Goal: Use online tool/utility: Utilize a website feature to perform a specific function

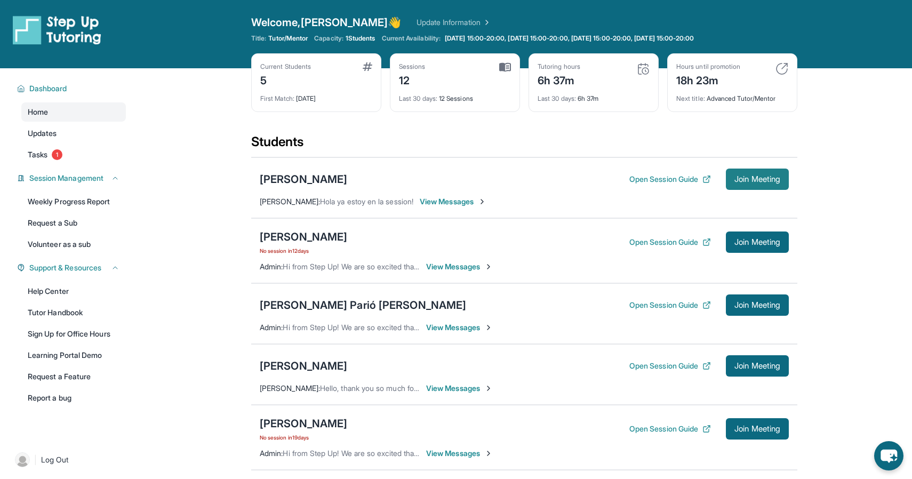
click at [754, 182] on span "Join Meeting" at bounding box center [757, 179] width 46 height 6
click at [785, 307] on button "Join Meeting" at bounding box center [757, 304] width 63 height 21
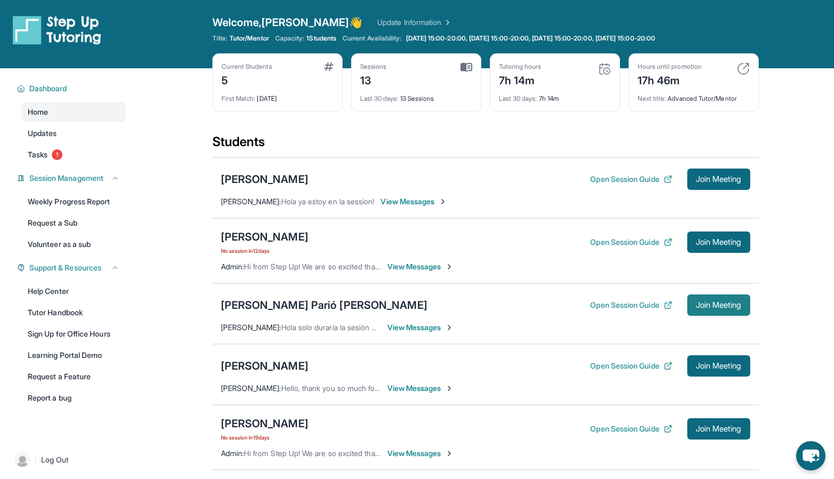
click at [719, 308] on span "Join Meeting" at bounding box center [718, 305] width 46 height 6
